Goal: Find specific page/section: Find specific page/section

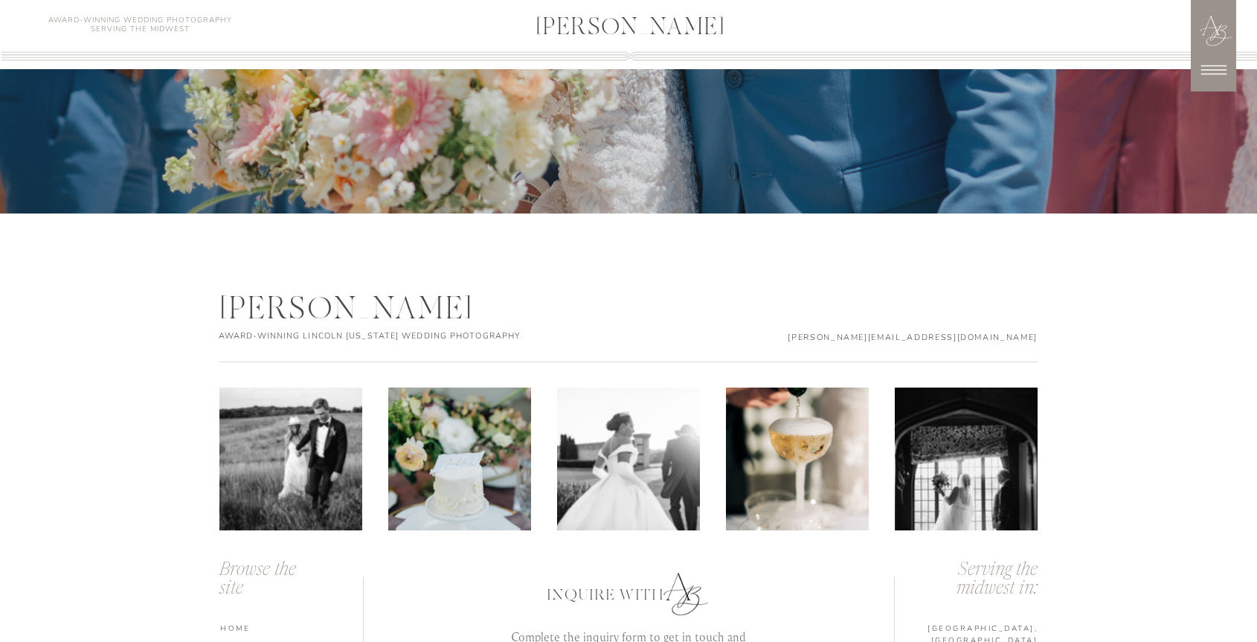
scroll to position [6718, 0]
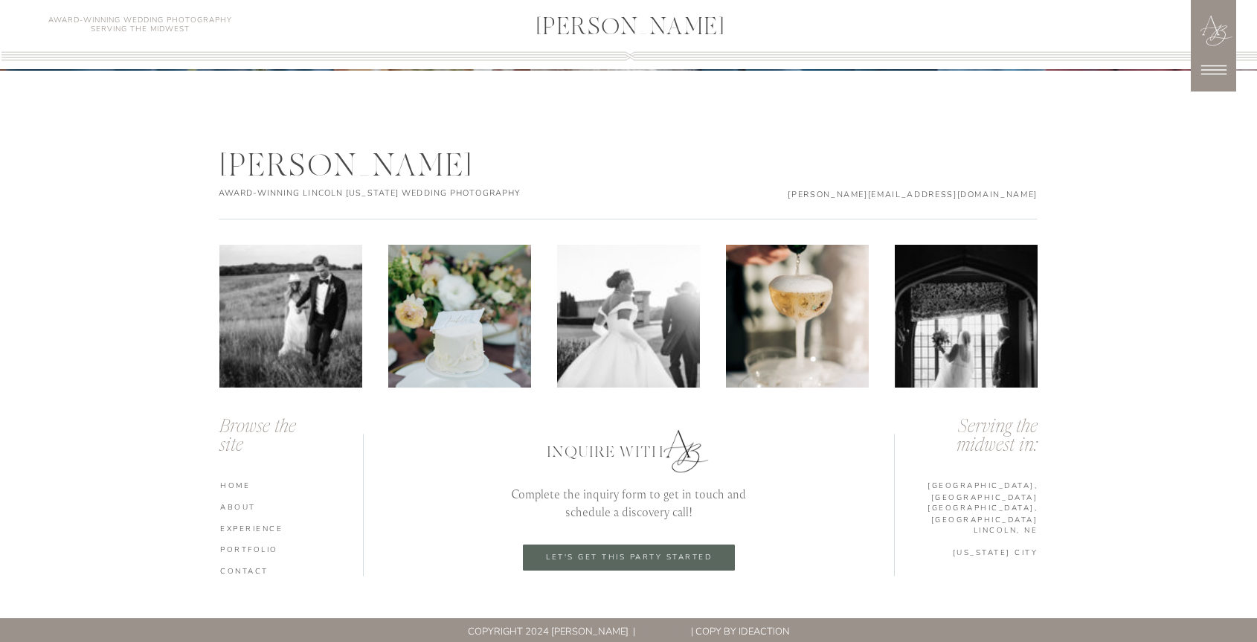
click at [251, 550] on nav "PORTFOLIO" at bounding box center [293, 549] width 146 height 10
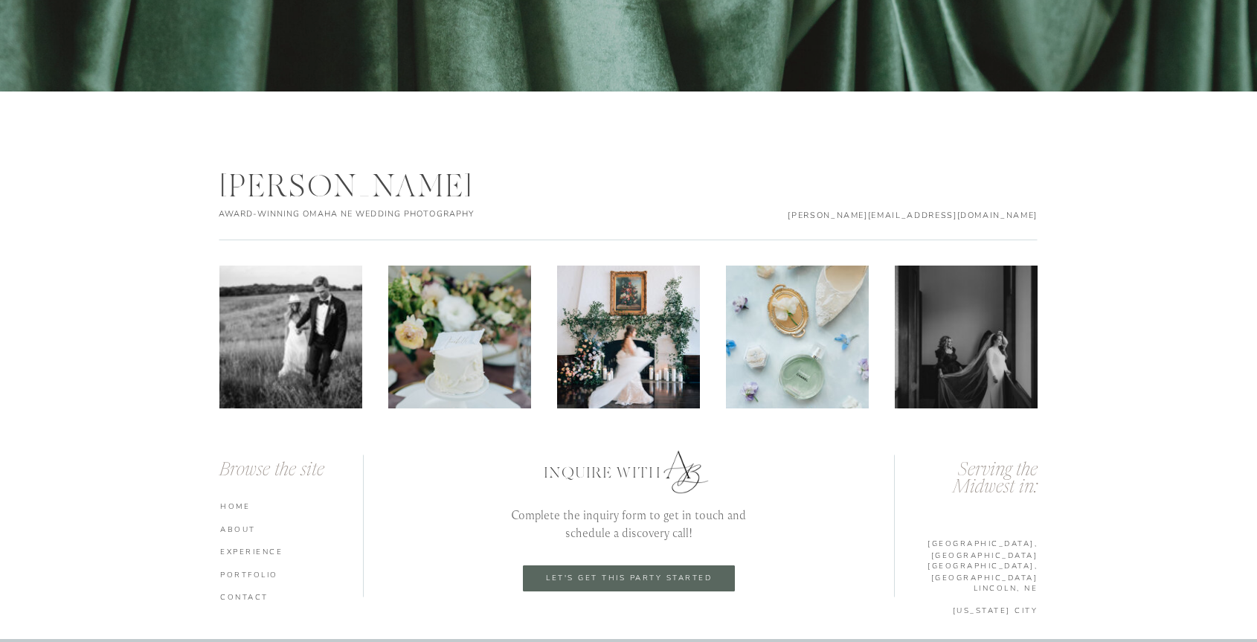
scroll to position [4869, 0]
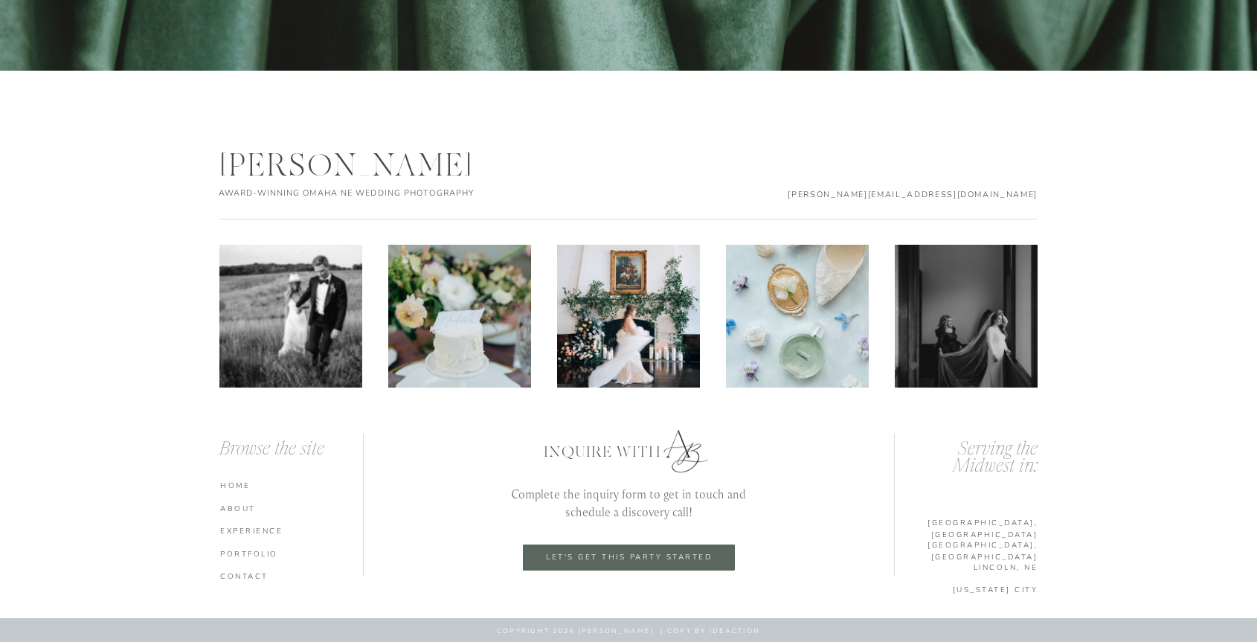
click at [546, 556] on p "let's get this party started" at bounding box center [629, 557] width 188 height 10
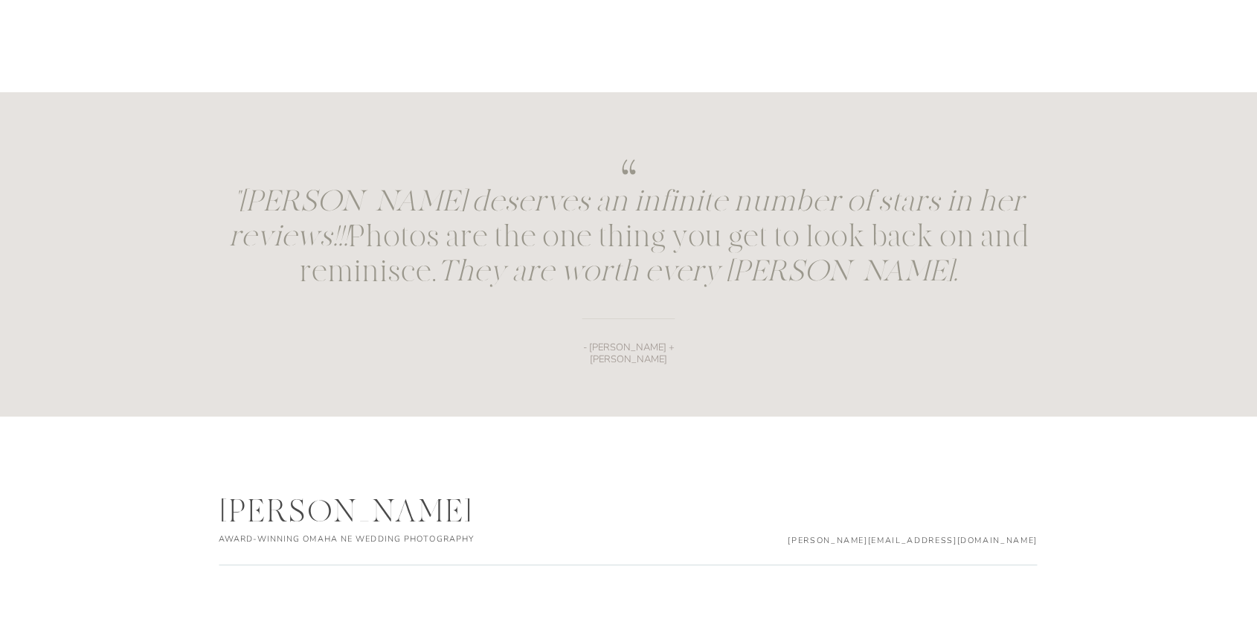
scroll to position [2241, 0]
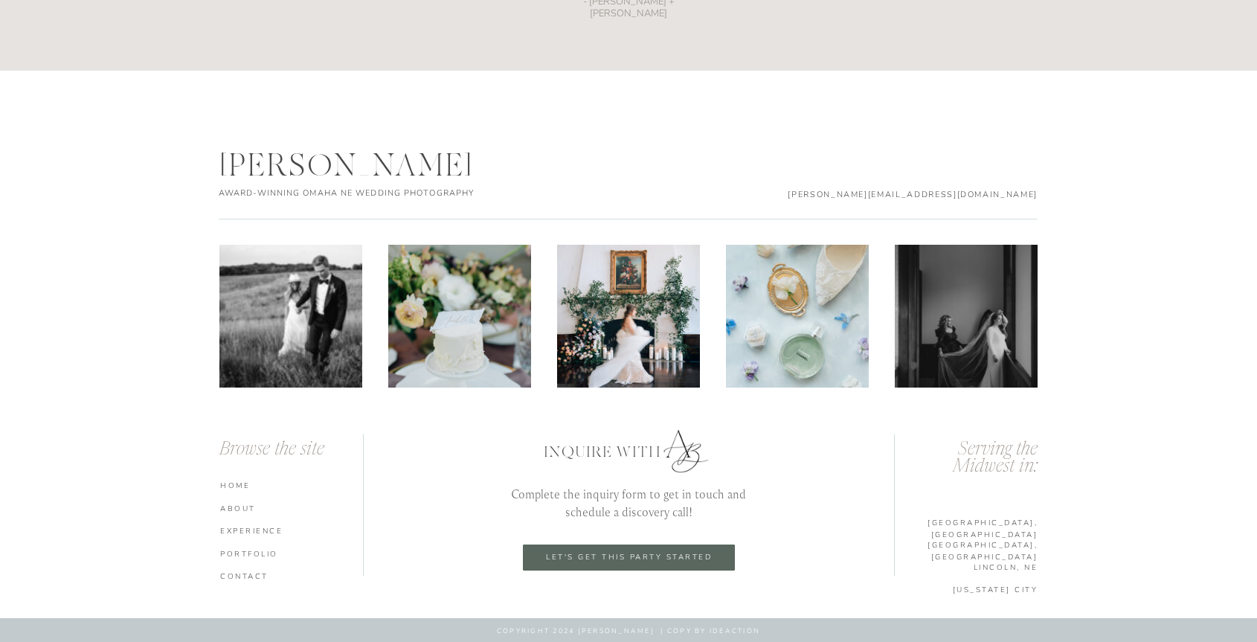
click at [233, 529] on nav "experience" at bounding box center [293, 530] width 146 height 10
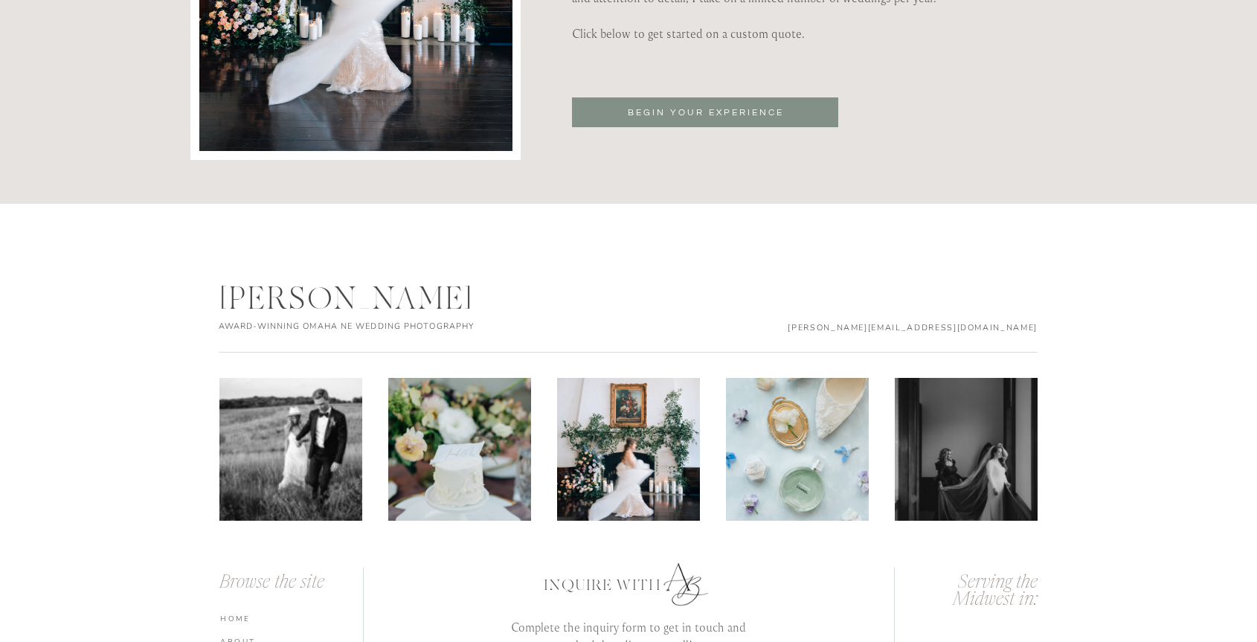
scroll to position [5193, 0]
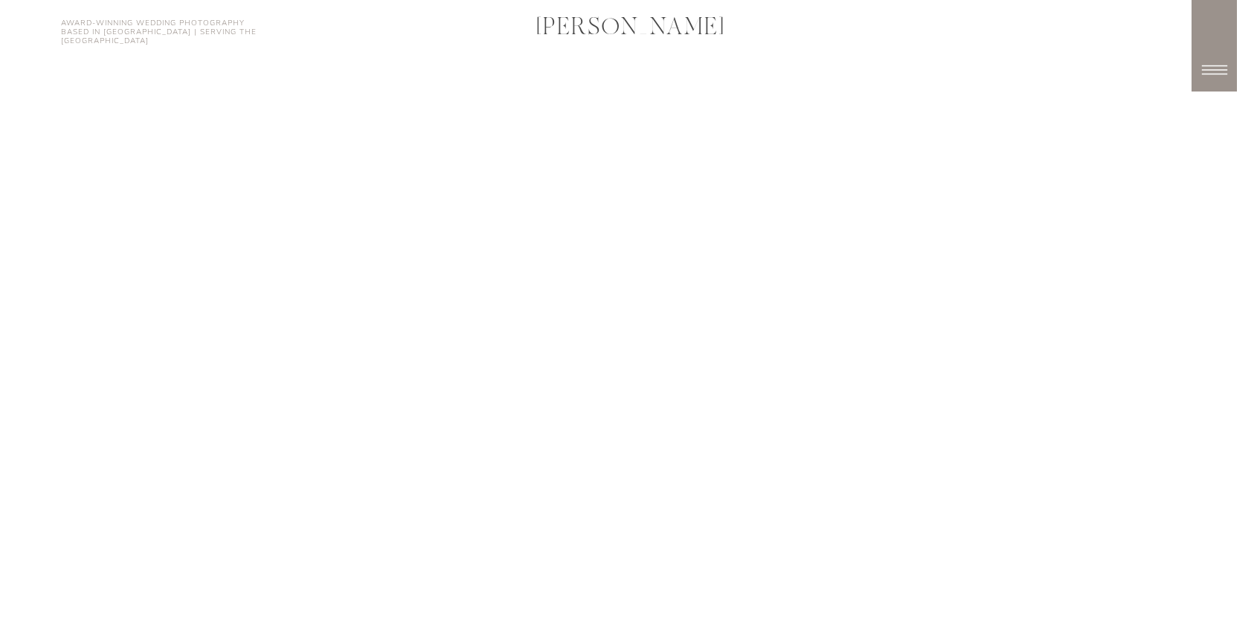
scroll to position [2241, 0]
